Goal: Task Accomplishment & Management: Complete application form

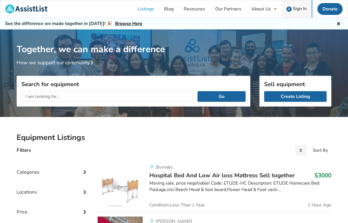
click at [299, 6] on span "Sign In" at bounding box center [300, 9] width 14 height 6
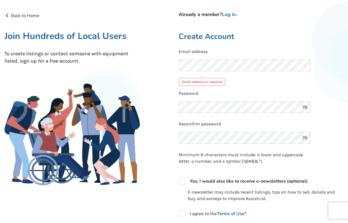
scroll to position [18, 0]
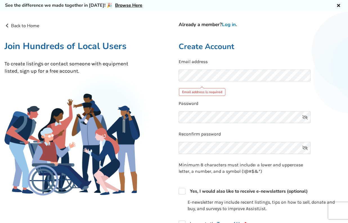
click at [230, 26] on link "Log in" at bounding box center [229, 24] width 14 height 6
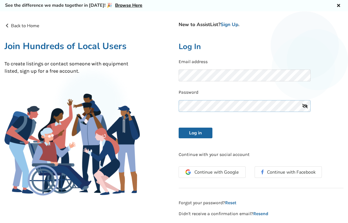
click at [195, 132] on button "Log in" at bounding box center [195, 133] width 34 height 11
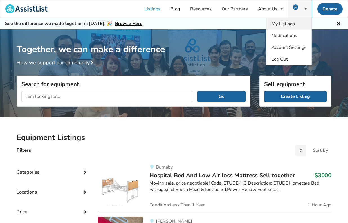
click at [285, 22] on span "My Listings" at bounding box center [282, 24] width 23 height 6
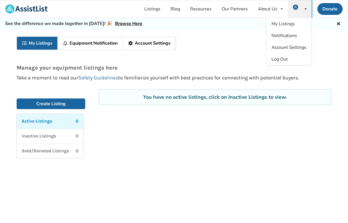
click at [100, 46] on link "Equipment Notification" at bounding box center [90, 43] width 65 height 13
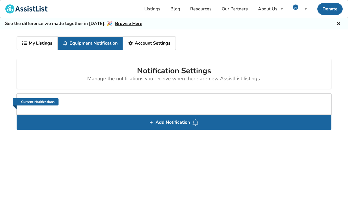
click at [43, 44] on link "My Listings" at bounding box center [37, 43] width 41 height 13
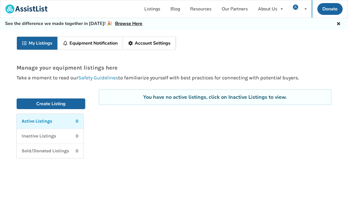
click at [110, 77] on link "Safety Guidelines" at bounding box center [98, 78] width 40 height 6
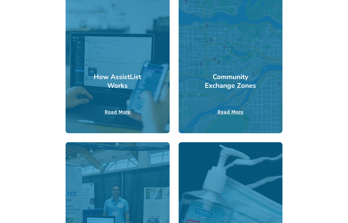
scroll to position [171, 0]
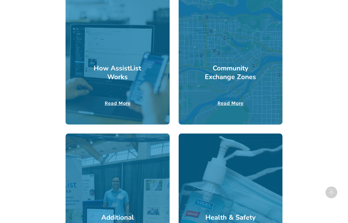
click at [123, 103] on u "Read More" at bounding box center [118, 103] width 26 height 6
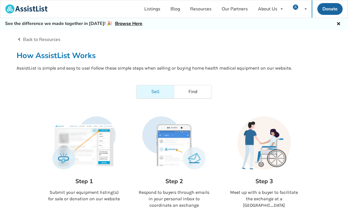
click at [262, 151] on img at bounding box center [263, 143] width 63 height 53
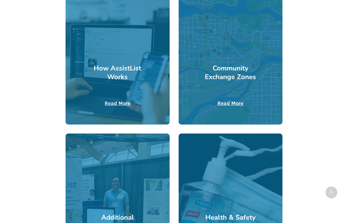
click at [221, 104] on u "Read More" at bounding box center [230, 103] width 26 height 6
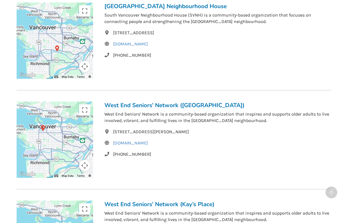
scroll to position [211, 0]
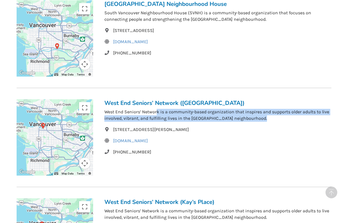
drag, startPoint x: 156, startPoint y: 112, endPoint x: 164, endPoint y: 124, distance: 14.3
click at [164, 124] on div "West End Seniors’ Network (Barclay Manor) West End Seniors’ Network is a commun…" at bounding box center [217, 137] width 227 height 76
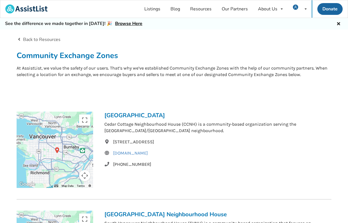
scroll to position [0, 0]
click at [156, 8] on link "Listings" at bounding box center [152, 8] width 26 height 17
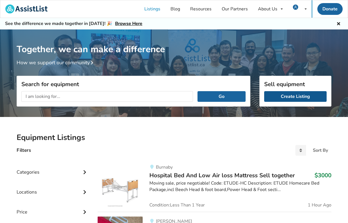
click at [285, 96] on link "Create Listing" at bounding box center [295, 96] width 62 height 11
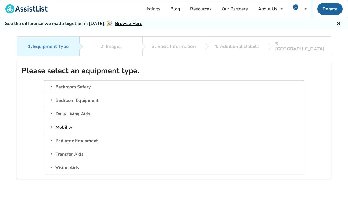
click at [53, 125] on icon at bounding box center [52, 127] width 6 height 4
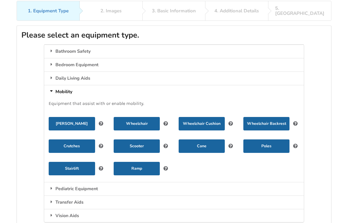
scroll to position [37, 0]
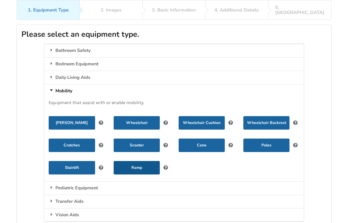
click at [124, 161] on button "Ramp" at bounding box center [137, 167] width 46 height 13
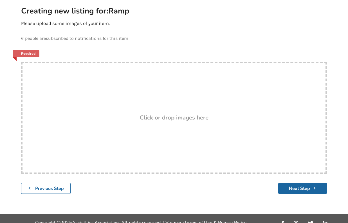
scroll to position [60, 0]
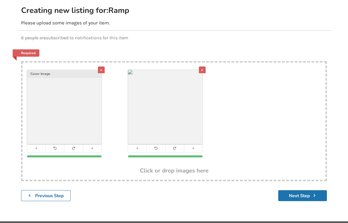
click at [298, 195] on button "Next Step" at bounding box center [302, 196] width 49 height 11
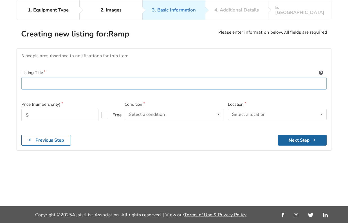
click at [79, 77] on input at bounding box center [173, 83] width 305 height 13
paste input "Carivia Wheelchair Ramp 2FT,Non-Skid Aluminum Ramp Foldable with Handle,Thresho…"
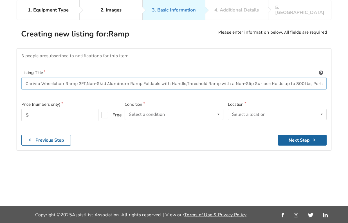
click at [66, 77] on input "Carivia Wheelchair Ramp 2FT,Non-Skid Aluminum Ramp Foldable with Handle,Thresho…" at bounding box center [173, 83] width 305 height 13
click at [87, 77] on input "Carivia Wheelchair Ramp 2FT,Non-Skid Aluminum Ramp Foldable with Handle, Thresh…" at bounding box center [173, 83] width 305 height 13
drag, startPoint x: 86, startPoint y: 62, endPoint x: 347, endPoint y: 69, distance: 261.5
click at [347, 69] on div "1. Equipment Type 2. Images 3. Basic Information 4. Additional Details 5. Previ…" at bounding box center [174, 103] width 348 height 207
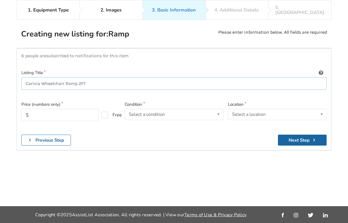
type input "Carivia Wheelchair Ramp 2FT"
click at [66, 109] on input "text" at bounding box center [59, 115] width 77 height 12
type input "40"
click at [119, 137] on div "1. Equipment Type 2. Images 3. Basic Information 4. Additional Details 5. Previ…" at bounding box center [174, 103] width 348 height 207
click at [152, 112] on div "Select a condition" at bounding box center [147, 114] width 36 height 4
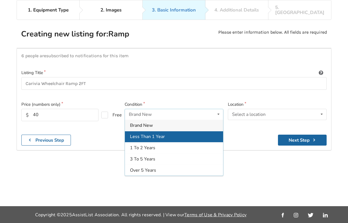
click at [154, 134] on span "Less Than 1 Year" at bounding box center [147, 137] width 35 height 6
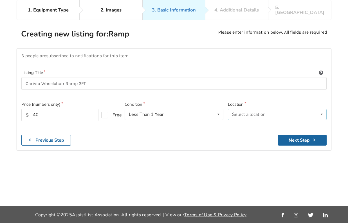
click at [241, 112] on div "Select a location" at bounding box center [248, 114] width 33 height 4
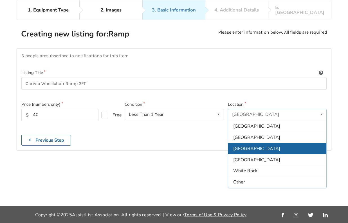
click at [246, 146] on span "Vancouver" at bounding box center [256, 149] width 47 height 6
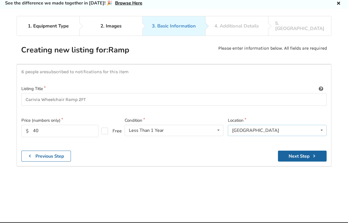
scroll to position [20, 0]
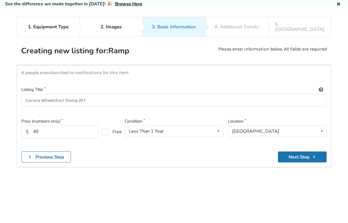
click at [293, 152] on button "Next Step" at bounding box center [302, 157] width 49 height 11
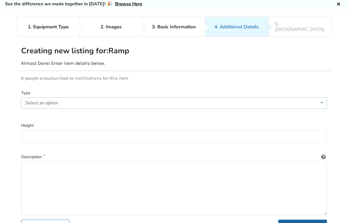
click at [85, 98] on div "Select an option Metal Wood Rubber" at bounding box center [174, 103] width 306 height 11
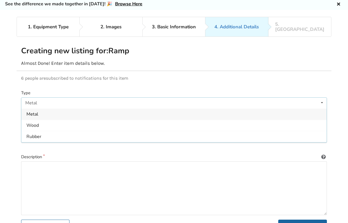
click at [37, 111] on span "Metal" at bounding box center [32, 114] width 12 height 6
click at [37, 130] on input at bounding box center [174, 136] width 306 height 13
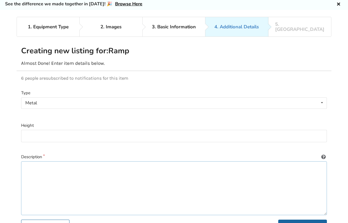
click at [37, 169] on textarea at bounding box center [174, 189] width 306 height 54
paste textarea "Non-Skid Aluminum Ramp Foldable with Handle, Threshold Ramp with a Non-Slip Sur…"
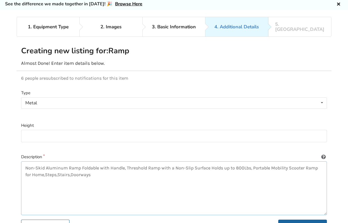
drag, startPoint x: 26, startPoint y: 161, endPoint x: 17, endPoint y: 160, distance: 9.3
click at [44, 168] on textarea "Non-Skid Aluminum Ramp Foldable with Handle, Threshold Ramp with a Non-Slip Sur…" at bounding box center [174, 189] width 306 height 54
click at [24, 162] on textarea "Non-Skid Aluminum Ramp Foldable with Handle, Threshold Ramp with a Non-Slip Sur…" at bounding box center [174, 189] width 306 height 54
click at [107, 168] on textarea "Non-Skid Aluminum Ramp Foldable with Handle, Threshold Ramp with a Non-Slip Sur…" at bounding box center [174, 189] width 306 height 54
click at [26, 162] on textarea "Non-Skid Aluminum Ramp Foldable with Handle, Threshold Ramp with a Non-Slip Sur…" at bounding box center [174, 189] width 306 height 54
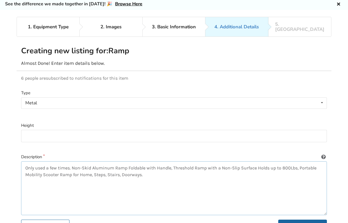
drag, startPoint x: 73, startPoint y: 162, endPoint x: 158, endPoint y: 168, distance: 85.6
click at [158, 168] on textarea "Only used a few times. Non-Skid Aluminum Ramp Foldable with Handle, Threshold R…" at bounding box center [174, 189] width 306 height 54
click at [92, 162] on textarea "Only used a few times. Non-Skid Aluminum Ramp Foldable with Handle, Threshold R…" at bounding box center [174, 189] width 306 height 54
click at [83, 162] on textarea "Only used a few times. Non-Skid Aluminum Ramp Foldable with Handle, Threshold R…" at bounding box center [174, 189] width 306 height 54
click at [95, 162] on textarea "Only used a few times. Non-skid Aluminum Ramp Foldable with Handle, Threshold R…" at bounding box center [174, 189] width 306 height 54
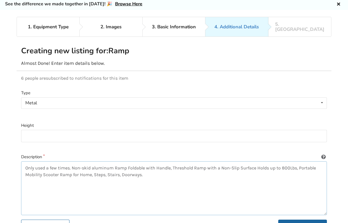
click at [116, 162] on textarea "Only used a few times. Non-skid aluminum Ramp Foldable with Handle, Threshold R…" at bounding box center [174, 189] width 306 height 54
click at [127, 162] on textarea "Only used a few times. Non-skid aluminum ramp Foldable with Handle, Threshold R…" at bounding box center [174, 189] width 306 height 54
click at [156, 162] on textarea "Only used a few times. Non-skid aluminum ramp foldable with Handle, Threshold R…" at bounding box center [174, 189] width 306 height 54
click at [171, 162] on textarea "Only used a few times. Non-skid aluminum ramp foldable with handle, Threshold R…" at bounding box center [174, 189] width 306 height 54
click at [191, 162] on textarea "Only used a few times. Non-skid aluminum ramp foldable with handle, threshold R…" at bounding box center [174, 189] width 306 height 54
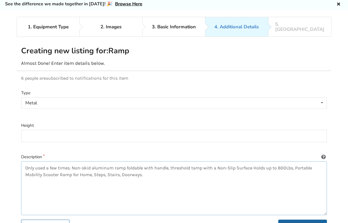
click at [172, 162] on textarea "Only used a few times. Non-skid aluminum ramp foldable with handle, threshold t…" at bounding box center [174, 189] width 306 height 54
click at [219, 162] on textarea "Only used a few times. Non-skid aluminum ramp foldable with handle. Threshold t…" at bounding box center [174, 189] width 306 height 54
click at [228, 163] on textarea "Only used a few times. Non-skid aluminum ramp foldable with handle. Threshold t…" at bounding box center [174, 189] width 306 height 54
click at [237, 162] on textarea "Only used a few times. Non-skid aluminum ramp foldable with handle. Threshold t…" at bounding box center [174, 189] width 306 height 54
click at [236, 162] on textarea "Only used a few times. Non-skid aluminum ramp foldable with handle. Threshold t…" at bounding box center [174, 189] width 306 height 54
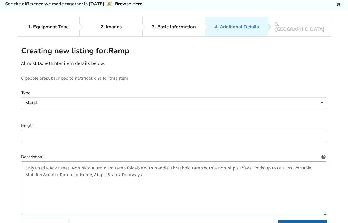
click at [253, 162] on textarea "Only used a few times. Non-skid aluminum ramp foldable with handle. Threshold t…" at bounding box center [174, 189] width 306 height 54
click at [284, 162] on textarea "Only used a few times. Non-skid aluminum ramp foldable with handle. Threshold t…" at bounding box center [174, 189] width 306 height 54
click at [286, 162] on textarea "Only used a few times. Non-skid aluminum ramp foldable with handle. Threshold t…" at bounding box center [174, 189] width 306 height 54
click at [293, 162] on textarea "Only used a few times. Non-skid aluminum ramp foldable with handle. Threshold t…" at bounding box center [174, 189] width 306 height 54
drag, startPoint x: 26, startPoint y: 169, endPoint x: 73, endPoint y: 168, distance: 47.0
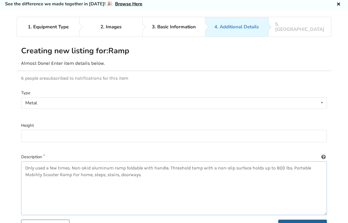
click at [73, 168] on textarea "Only used a few times. Non-skid aluminum ramp foldable with handle. Threshold t…" at bounding box center [174, 189] width 306 height 54
click at [53, 171] on textarea "Only used a few times. Non-skid aluminum ramp foldable with handle. Threshold t…" at bounding box center [174, 189] width 306 height 54
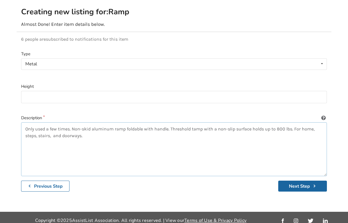
scroll to position [58, 0]
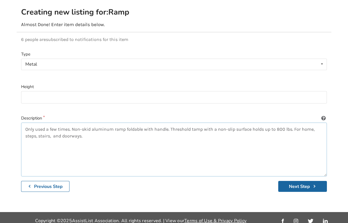
click at [135, 127] on textarea "Only used a few times. Non-skid aluminum ramp foldable with handle. Threshold t…" at bounding box center [174, 150] width 306 height 54
paste textarea "Open size about 61cm/24inch x 74cm/29.13inch x 5cm/1.97inch"
click at [122, 129] on textarea "Only used a few times. Non-skid aluminum ramp foldable with handle. Threshold t…" at bounding box center [174, 150] width 306 height 54
click at [137, 130] on textarea "Only used a few times. Non-skid aluminum ramp foldable with handle. Threshold t…" at bounding box center [174, 150] width 306 height 54
click at [155, 130] on textarea "Only used a few times. Non-skid aluminum ramp foldable with handle. Threshold t…" at bounding box center [174, 150] width 306 height 54
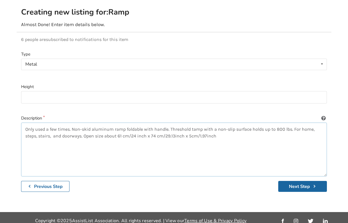
click at [175, 130] on textarea "Only used a few times. Non-skid aluminum ramp foldable with handle. Threshold t…" at bounding box center [174, 150] width 306 height 54
click at [193, 130] on textarea "Only used a few times. Non-skid aluminum ramp foldable with handle. Threshold t…" at bounding box center [174, 150] width 306 height 54
click at [209, 129] on textarea "Only used a few times. Non-skid aluminum ramp foldable with handle. Threshold t…" at bounding box center [174, 150] width 306 height 54
click at [227, 131] on textarea "Only used a few times. Non-skid aluminum ramp foldable with handle. Threshold t…" at bounding box center [174, 150] width 306 height 54
type textarea "Only used a few times. Non-skid aluminum ramp foldable with handle. Threshold t…"
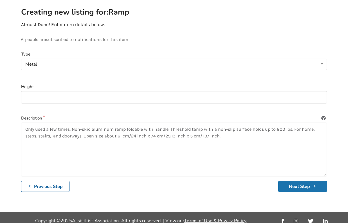
click at [292, 181] on button "Next Step" at bounding box center [302, 186] width 49 height 11
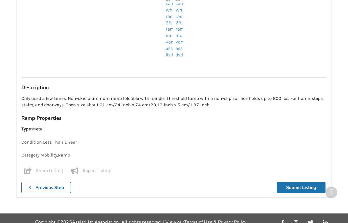
scroll to position [260, 0]
click at [299, 182] on button "Submit Listing" at bounding box center [301, 187] width 49 height 11
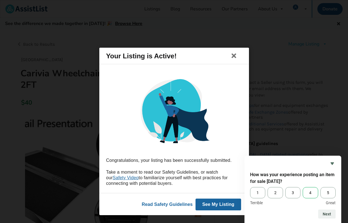
click at [311, 194] on span "4" at bounding box center [309, 192] width 15 height 11
click at [302, 187] on input "4" at bounding box center [302, 187] width 0 height 0
click at [332, 214] on button "Next" at bounding box center [326, 214] width 17 height 9
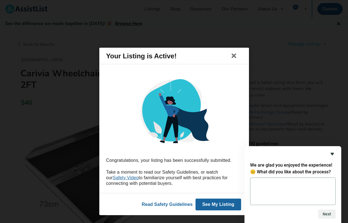
click at [331, 153] on icon "Hide survey" at bounding box center [332, 154] width 7 height 7
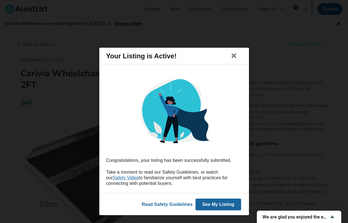
click at [216, 202] on button "See My Listing" at bounding box center [218, 205] width 46 height 12
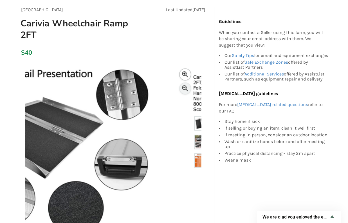
scroll to position [39, 0]
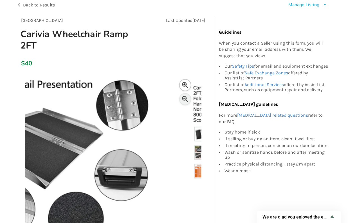
click at [173, 56] on div "$40" at bounding box center [113, 64] width 193 height 16
click at [97, 114] on img at bounding box center [113, 163] width 176 height 176
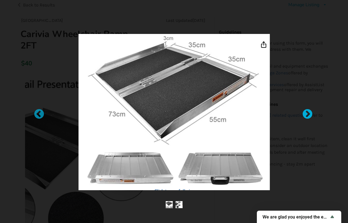
click at [307, 114] on div at bounding box center [305, 112] width 6 height 6
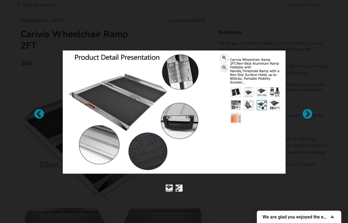
click at [126, 19] on div at bounding box center [174, 111] width 348 height 223
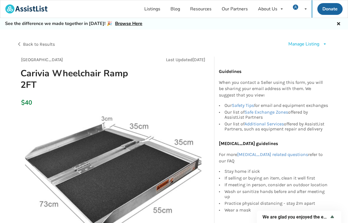
scroll to position [0, 0]
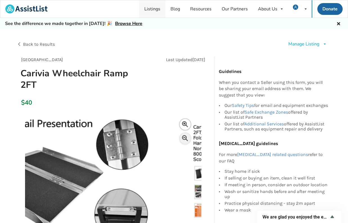
click at [158, 10] on link "Listings" at bounding box center [152, 8] width 26 height 17
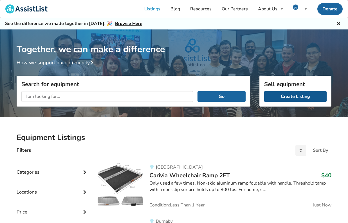
click at [290, 98] on link "Create Listing" at bounding box center [295, 96] width 62 height 11
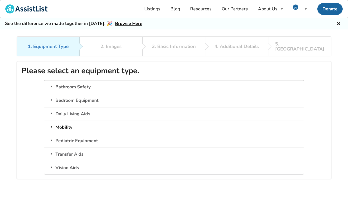
click at [52, 125] on icon at bounding box center [52, 127] width 6 height 4
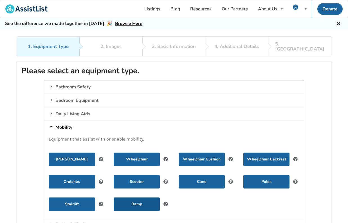
click at [144, 198] on button "Ramp" at bounding box center [137, 204] width 46 height 13
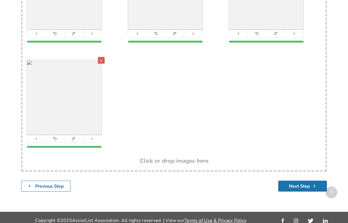
click at [302, 181] on button "Next Step" at bounding box center [302, 186] width 49 height 11
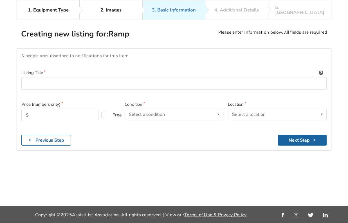
scroll to position [52, 0]
click at [61, 77] on input at bounding box center [173, 83] width 305 height 13
paste input "HOMCOM 6ft Wheelchair Ramp"
click at [48, 77] on input "HOMCOM 6ft Wheelchair Ramp" at bounding box center [173, 83] width 305 height 13
click at [56, 77] on input "HOMCOM 6 ft Wheelchair Ramp" at bounding box center [173, 83] width 305 height 13
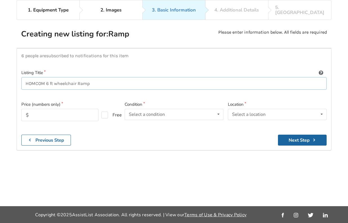
click at [77, 77] on input "HOMCOM 6 ft wheelchair Ramp" at bounding box center [173, 83] width 305 height 13
click at [79, 77] on input "HOMCOM 6 ft wheelchair/Scooter Ramp" at bounding box center [173, 83] width 305 height 13
click at [95, 77] on input "HOMCOM 6 ft wheelchair/scooter Ramp" at bounding box center [173, 83] width 305 height 13
click at [76, 77] on input "HOMCOM 6 ft wheelchair/scooter ramp" at bounding box center [173, 83] width 305 height 13
click at [80, 77] on input "HOMCOM 6 ft wheelchair /scooter ramp" at bounding box center [173, 83] width 305 height 13
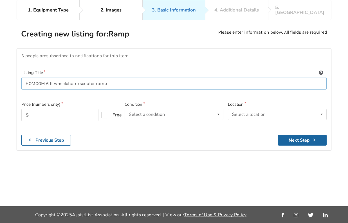
click at [80, 77] on input "HOMCOM 6 ft wheelchair /scooter ramp" at bounding box center [173, 83] width 305 height 13
type input "HOMCOM 6 ft wheelchair / scooter ramp"
click at [60, 109] on input "text" at bounding box center [59, 115] width 77 height 12
type input "150"
click at [150, 112] on div "Select a condition" at bounding box center [147, 114] width 36 height 4
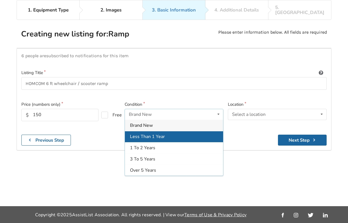
click at [149, 134] on span "Less Than 1 Year" at bounding box center [147, 137] width 35 height 6
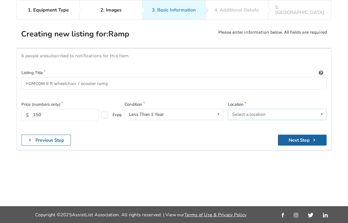
click at [245, 112] on div "Select a location" at bounding box center [248, 114] width 33 height 4
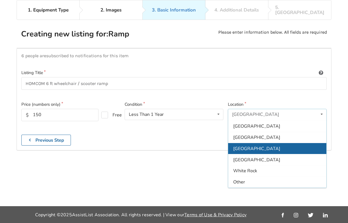
scroll to position [167, 0]
click at [243, 143] on div "Vancouver" at bounding box center [277, 148] width 98 height 11
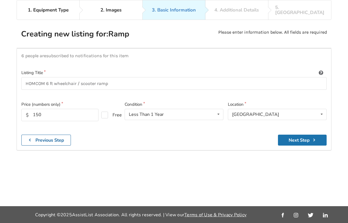
click at [295, 135] on button "Next Step" at bounding box center [302, 140] width 49 height 11
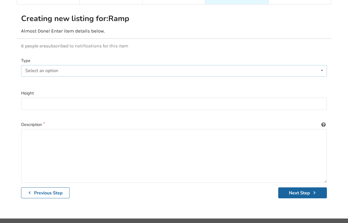
click at [53, 69] on div "Select an option" at bounding box center [41, 71] width 33 height 4
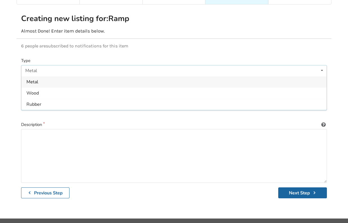
click at [43, 78] on div "Metal" at bounding box center [173, 81] width 305 height 11
click at [40, 98] on input at bounding box center [174, 104] width 306 height 13
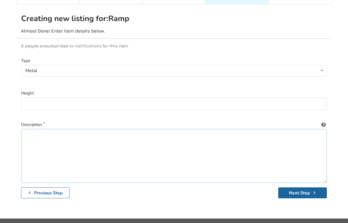
click at [37, 134] on textarea at bounding box center [174, 156] width 306 height 54
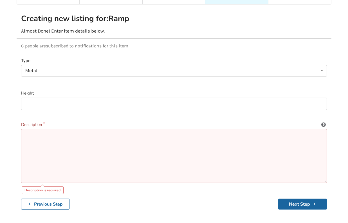
click at [87, 133] on textarea at bounding box center [174, 156] width 306 height 54
paste textarea "The portable ramp is perfect for wheelchairs, walkers and rollators in any weat…"
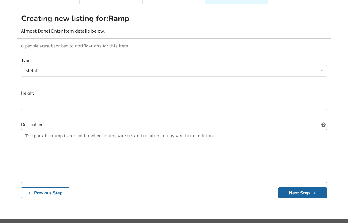
click at [31, 130] on textarea "The portable ramp is perfect for wheelchairs, walkers and rollators in any weat…" at bounding box center [174, 156] width 306 height 54
drag, startPoint x: 36, startPoint y: 129, endPoint x: 20, endPoint y: 127, distance: 15.9
click at [21, 129] on div "Type Metal Metal Wood Rubber Height Description The portable ramp is perfect fo…" at bounding box center [174, 128] width 314 height 150
drag, startPoint x: 56, startPoint y: 131, endPoint x: 75, endPoint y: 130, distance: 18.9
click at [75, 130] on textarea "Portable ramp is perfect for wheelchairs, walkers and rollators in any weather …" at bounding box center [174, 156] width 306 height 54
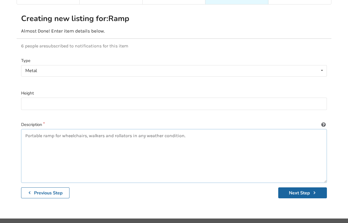
click at [132, 130] on textarea "Portable ramp for wheelchairs, walkers and rollators in any weather condition." at bounding box center [174, 156] width 306 height 54
drag, startPoint x: 168, startPoint y: 131, endPoint x: 230, endPoint y: 133, distance: 61.6
click at [230, 133] on textarea "Portable ramp for wheelchairs, walkers and rollators. Non-slip surface suitable…" at bounding box center [174, 156] width 306 height 54
click at [174, 130] on textarea "Portable ramp for wheelchairs, walkers and rollators. Non-slip surface. Folds" at bounding box center [174, 156] width 306 height 54
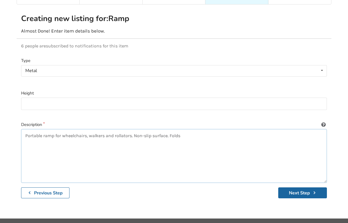
paste textarea "the aluminum ramps up when not in use for carrying and easy to transport in a s…"
drag, startPoint x: 233, startPoint y: 129, endPoint x: 182, endPoint y: 131, distance: 51.5
click at [182, 131] on textarea "Portable ramp for wheelchairs, walkers and rollators. Non-slip surface. Folds t…" at bounding box center [174, 156] width 306 height 54
drag, startPoint x: 241, startPoint y: 130, endPoint x: 320, endPoint y: 131, distance: 79.8
click at [320, 131] on textarea "Portable ramp for wheelchairs, walkers and rollators. Non-slip surface. Folds w…" at bounding box center [174, 156] width 306 height 54
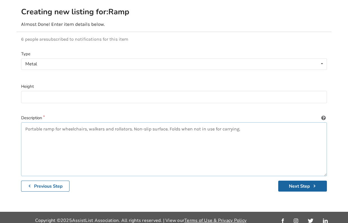
scroll to position [58, 0]
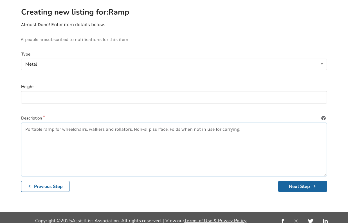
click at [27, 124] on textarea "Portable ramp for wheelchairs, walkers and rollators. Non-slip surface. Folds w…" at bounding box center [174, 150] width 306 height 54
click at [26, 124] on textarea "Portable ramp for wheelchairs, walkers and rollators. Non-slip surface. Folds w…" at bounding box center [174, 150] width 306 height 54
click at [172, 137] on textarea "Only used a few times. Portable ramp for wheelchairs, walkers and rollators. No…" at bounding box center [174, 150] width 306 height 54
drag, startPoint x: 178, startPoint y: 123, endPoint x: 152, endPoint y: 123, distance: 25.9
click at [152, 123] on textarea "Only used a few times. Portable ramp for wheelchairs, walkers and rollators. No…" at bounding box center [174, 150] width 306 height 54
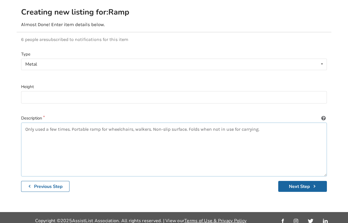
click at [136, 124] on textarea "Only used a few times. Portable ramp for wheelchairs, walkers. Non-slip surface…" at bounding box center [174, 150] width 306 height 54
click at [273, 124] on textarea "Only used a few times. Portable ramp for wheelchairs and walkers. Non-slip surf…" at bounding box center [174, 150] width 306 height 54
paste textarea "Two guardrails on each side of this door threshold ramp to prevent from falling…"
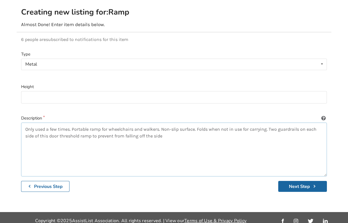
drag, startPoint x: 35, startPoint y: 131, endPoint x: 92, endPoint y: 132, distance: 57.1
click at [92, 132] on textarea "Only used a few times. Portable ramp for wheelchairs and walkers. Non-slip surf…" at bounding box center [174, 150] width 306 height 54
click at [66, 130] on textarea "Only used a few times. Portable ramp for wheelchairs and walkers. Non-slip surf…" at bounding box center [174, 150] width 306 height 54
click at [276, 123] on textarea "Only used a few times. Portable ramp for wheelchairs and walkers. Non-slip surf…" at bounding box center [174, 150] width 306 height 54
drag, startPoint x: 46, startPoint y: 130, endPoint x: 112, endPoint y: 132, distance: 66.1
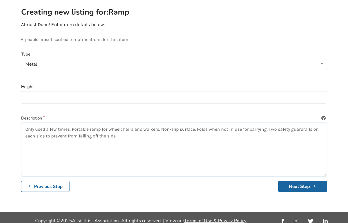
click at [112, 133] on textarea "Only used a few times. Portable ramp for wheelchairs and walkers. Non-slip surf…" at bounding box center [174, 150] width 306 height 54
paste textarea "sturdy and anti-corrosive aluminum alloy construction"
click at [67, 130] on textarea "Only used a few times. Portable ramp for wheelchairs and walkers. Non-slip surf…" at bounding box center [174, 150] width 306 height 54
click at [183, 131] on textarea "Only used a few times. Portable ramp for wheelchairs and walkers. Non-slip surf…" at bounding box center [174, 150] width 306 height 54
type textarea "Only used a few times. Portable ramp for wheelchairs and walkers. Non-slip surf…"
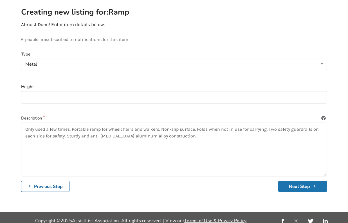
click at [294, 181] on button "Next Step" at bounding box center [302, 186] width 49 height 11
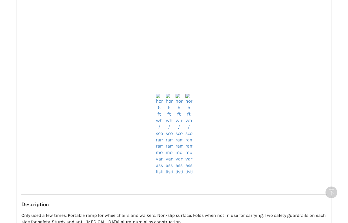
scroll to position [195, 0]
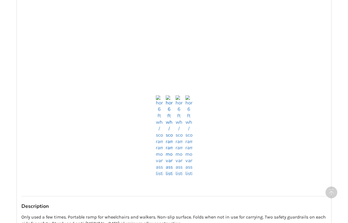
click at [166, 167] on img at bounding box center [169, 137] width 7 height 82
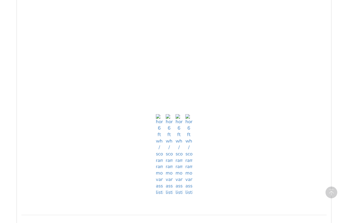
scroll to position [249, 0]
click at [181, 185] on img at bounding box center [178, 156] width 7 height 82
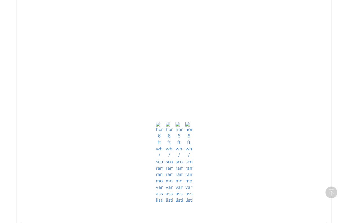
scroll to position [242, 0]
click at [189, 193] on img at bounding box center [188, 163] width 7 height 82
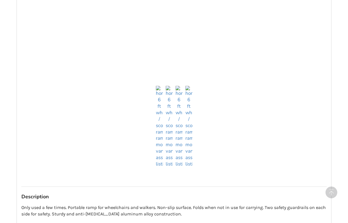
scroll to position [204, 0]
click at [189, 159] on img at bounding box center [188, 128] width 7 height 82
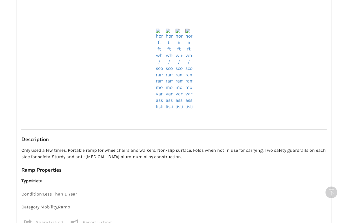
scroll to position [341, 0]
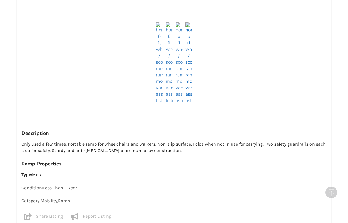
click at [190, 95] on img at bounding box center [188, 63] width 7 height 82
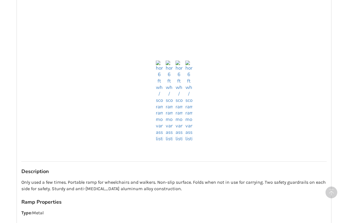
scroll to position [279, 0]
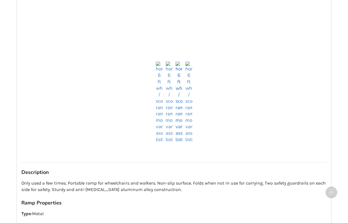
click at [180, 137] on img at bounding box center [178, 103] width 7 height 82
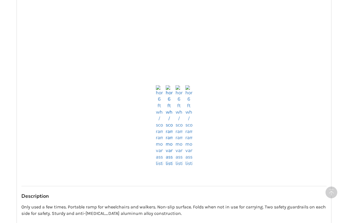
click at [170, 158] on img at bounding box center [169, 126] width 7 height 82
click at [159, 158] on img at bounding box center [159, 126] width 7 height 82
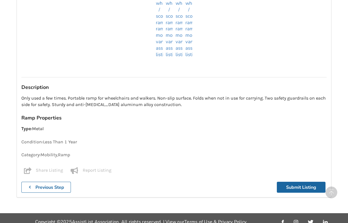
scroll to position [314, 0]
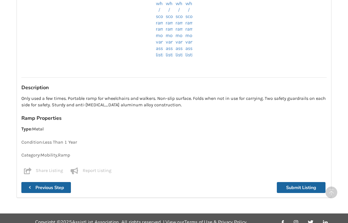
click at [68, 182] on button "Previous Step" at bounding box center [45, 187] width 49 height 11
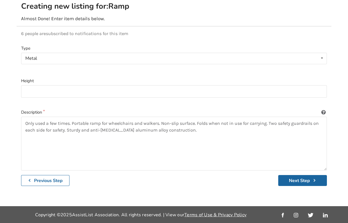
scroll to position [58, 0]
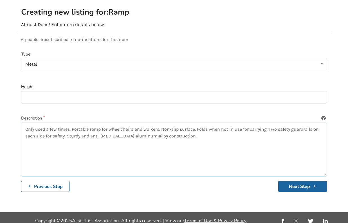
drag, startPoint x: 190, startPoint y: 132, endPoint x: 14, endPoint y: 109, distance: 178.0
click at [14, 109] on div "1. Equipment Type 2. Images 3. Basic Information 4. Additional Details 5. Previ…" at bounding box center [174, 87] width 348 height 219
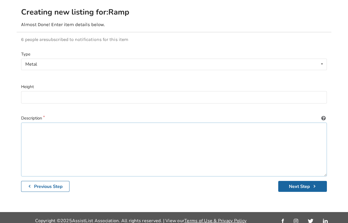
type textarea "Only used a few times. Portable ramp for wheelchairs and walkers. Non-slip surf…"
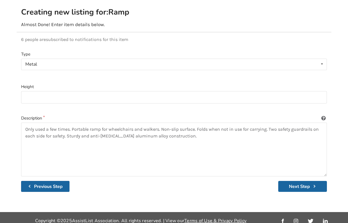
click at [38, 184] on b "Previous Step" at bounding box center [48, 187] width 29 height 6
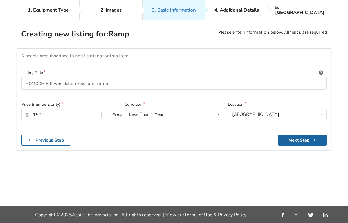
scroll to position [52, 0]
click at [297, 135] on button "Next Step" at bounding box center [302, 140] width 49 height 11
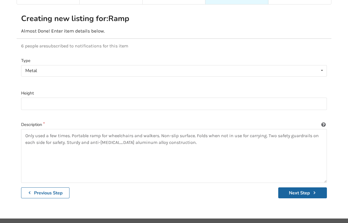
click at [41, 194] on div "Type Metal Metal Wood Rubber Height Description Only used a few times. Portable…" at bounding box center [174, 128] width 314 height 150
click at [43, 190] on b "Previous Step" at bounding box center [48, 193] width 29 height 6
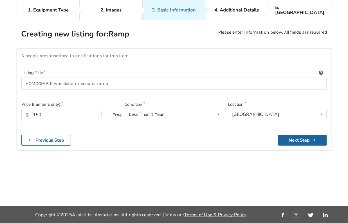
click at [42, 188] on div "1. Equipment Type 2. Images 3. Basic Information 4. Additional Details 5. Previ…" at bounding box center [174, 103] width 348 height 207
click at [62, 137] on b "Previous Step" at bounding box center [49, 140] width 29 height 6
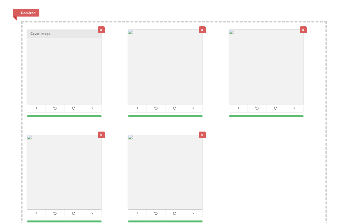
scroll to position [101, 0]
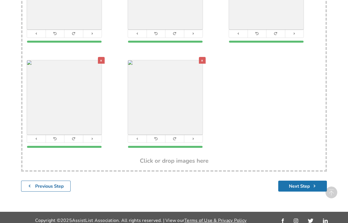
click at [304, 182] on button "Next Step" at bounding box center [302, 186] width 49 height 11
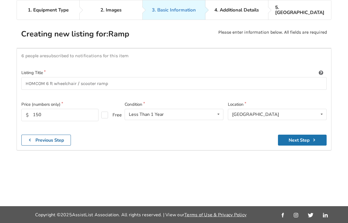
click at [301, 135] on button "Next Step" at bounding box center [302, 140] width 49 height 11
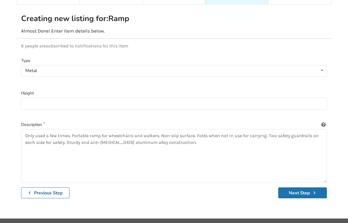
click at [303, 189] on button "Next Step" at bounding box center [302, 193] width 49 height 11
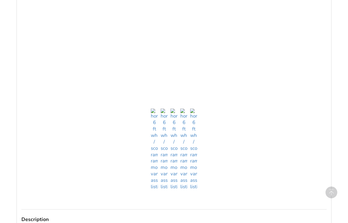
scroll to position [182, 0]
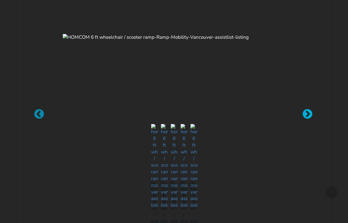
click at [307, 112] on div at bounding box center [305, 112] width 6 height 6
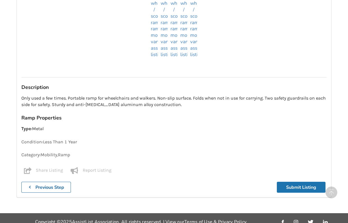
scroll to position [379, 0]
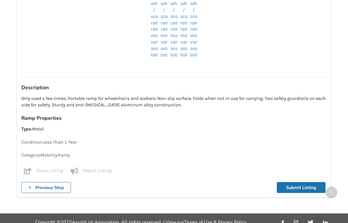
click at [303, 182] on button "Submit Listing" at bounding box center [301, 187] width 49 height 11
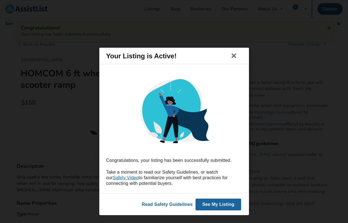
click at [217, 205] on button "See My Listing" at bounding box center [218, 205] width 46 height 12
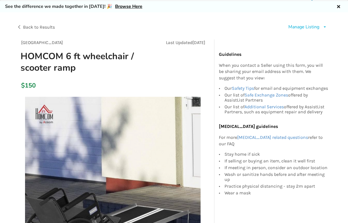
scroll to position [19, 0]
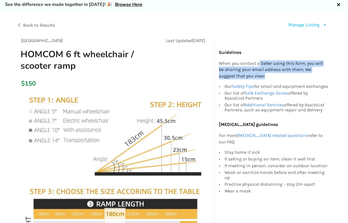
drag, startPoint x: 259, startPoint y: 64, endPoint x: 263, endPoint y: 74, distance: 10.8
click at [263, 74] on p "When you contact a Seller using this form, you will be sharing your email addre…" at bounding box center [274, 69] width 110 height 19
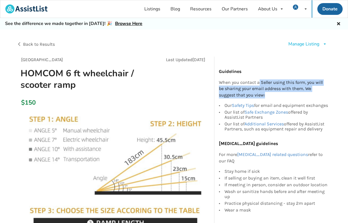
scroll to position [0, 0]
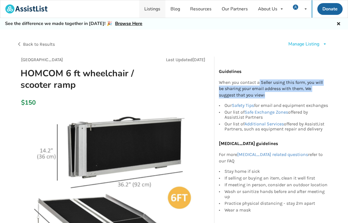
click at [158, 9] on link "Listings" at bounding box center [152, 8] width 26 height 17
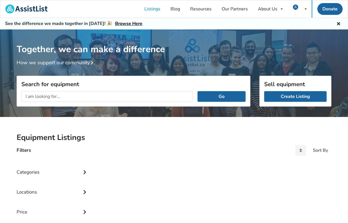
click at [60, 84] on div "Search for equipment Go" at bounding box center [134, 91] width 234 height 31
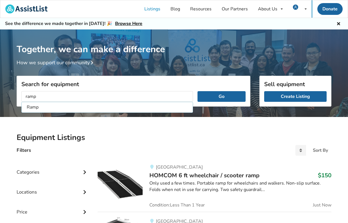
type input "ramp"
click at [221, 96] on button "Go" at bounding box center [221, 96] width 48 height 11
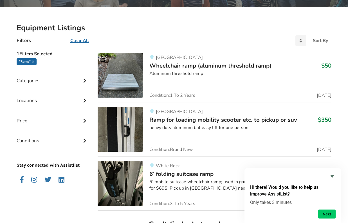
scroll to position [101, 0]
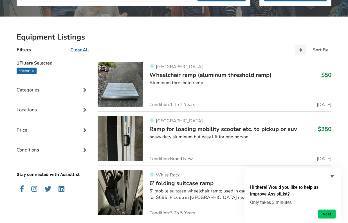
click at [129, 139] on img at bounding box center [120, 138] width 45 height 45
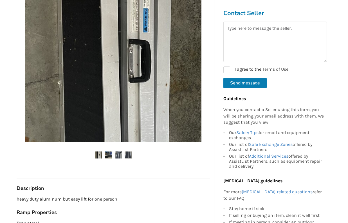
scroll to position [148, 0]
click at [108, 152] on img at bounding box center [108, 154] width 7 height 7
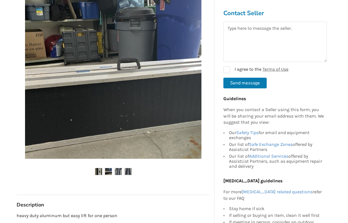
scroll to position [132, 0]
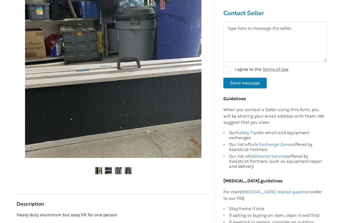
click at [117, 169] on img at bounding box center [118, 171] width 7 height 7
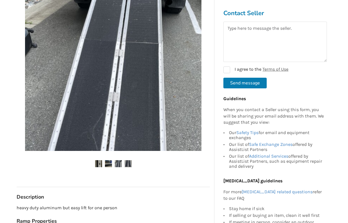
scroll to position [139, 0]
click at [127, 161] on img at bounding box center [128, 163] width 7 height 7
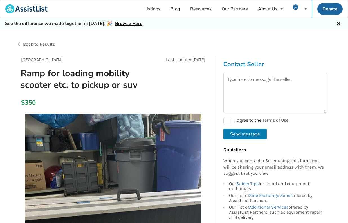
scroll to position [0, 0]
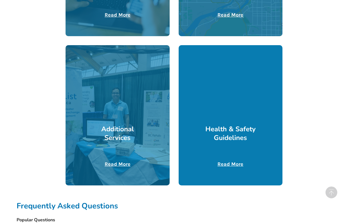
scroll to position [262, 0]
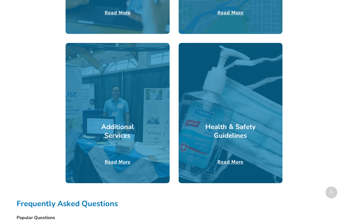
click at [119, 160] on u "Read More" at bounding box center [118, 162] width 26 height 6
click at [230, 160] on u "Read More" at bounding box center [230, 162] width 26 height 6
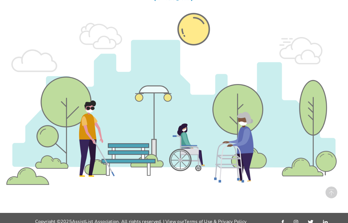
scroll to position [436, 0]
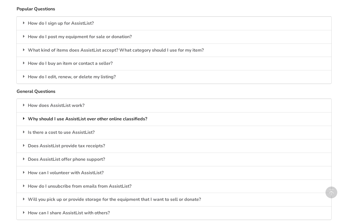
scroll to position [475, 0]
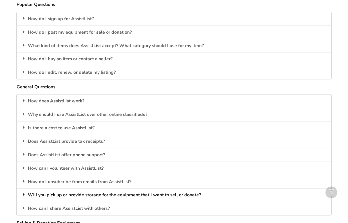
click at [98, 192] on div "Will you pick up or provide storage for the equipment that I want to sell or do…" at bounding box center [174, 195] width 314 height 13
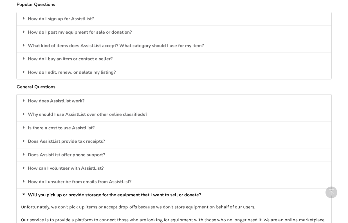
click at [98, 192] on div "Will you pick up or provide storage for the equipment that I want to sell or do…" at bounding box center [174, 195] width 314 height 13
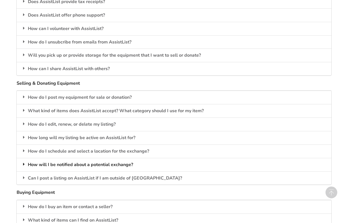
scroll to position [616, 0]
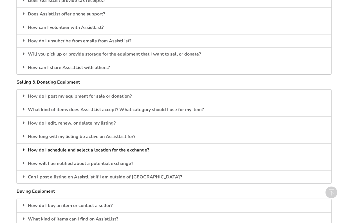
click at [77, 146] on div "How do I schedule and select a location for the exchange?" at bounding box center [174, 150] width 314 height 13
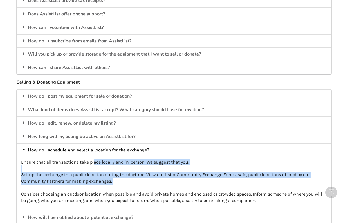
drag, startPoint x: 94, startPoint y: 157, endPoint x: 112, endPoint y: 179, distance: 28.6
click at [112, 179] on p "Ensure that all transactions take place locally and in-person. We suggest that …" at bounding box center [174, 181] width 306 height 45
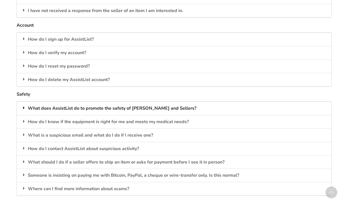
scroll to position [920, 0]
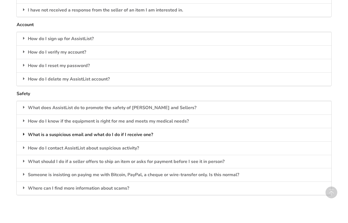
click at [80, 128] on div "What is a suspicious email and what do I do if I receive one?" at bounding box center [174, 134] width 314 height 13
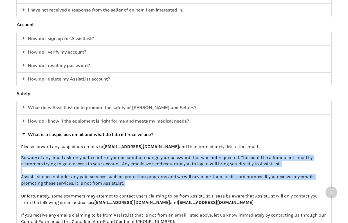
drag, startPoint x: 77, startPoint y: 142, endPoint x: 117, endPoint y: 179, distance: 54.5
click at [117, 179] on div "Please forward any suspicious emails to [EMAIL_ADDRESS][DOMAIN_NAME] and then i…" at bounding box center [174, 187] width 314 height 90
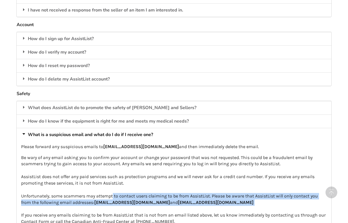
drag, startPoint x: 113, startPoint y: 184, endPoint x: 125, endPoint y: 195, distance: 15.7
click at [125, 195] on p "Be wary of any email asking you to confirm your account or change your password…" at bounding box center [174, 190] width 306 height 71
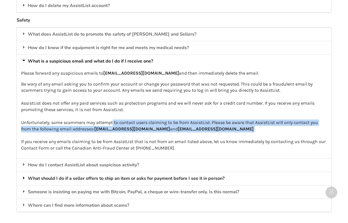
scroll to position [994, 0]
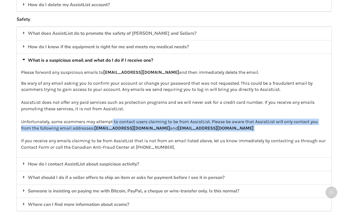
drag, startPoint x: 187, startPoint y: 128, endPoint x: 186, endPoint y: 135, distance: 6.8
click at [186, 135] on p "Be wary of any email asking you to confirm your account or change your password…" at bounding box center [174, 115] width 306 height 71
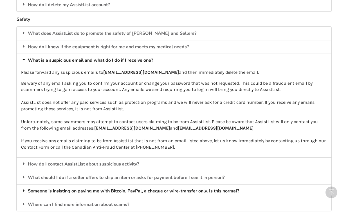
click at [103, 185] on div "Someone is insisting on paying me with Bitcoin, PayPal, a cheque or wire-transf…" at bounding box center [174, 191] width 314 height 13
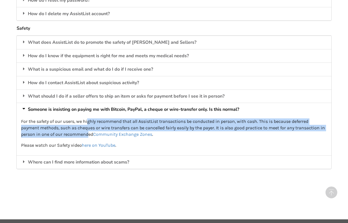
drag, startPoint x: 87, startPoint y: 110, endPoint x: 87, endPoint y: 123, distance: 13.2
click at [87, 123] on p "For the safety of our users, we highly recommend that all AssistList transactio…" at bounding box center [174, 128] width 306 height 19
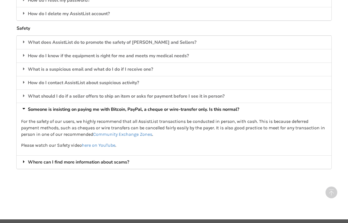
click at [98, 156] on div "Where can I find more information about scams?" at bounding box center [174, 162] width 314 height 13
